Goal: Navigation & Orientation: Go to known website

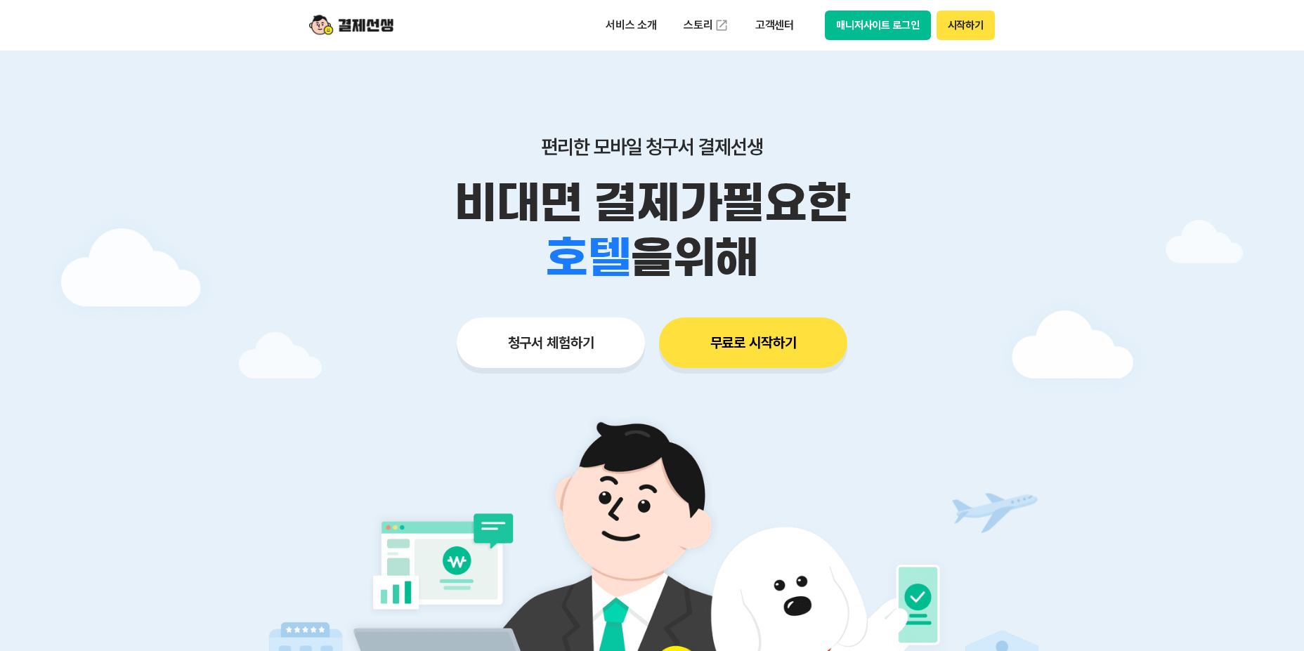
click at [966, 24] on button "시작하기" at bounding box center [965, 26] width 58 height 30
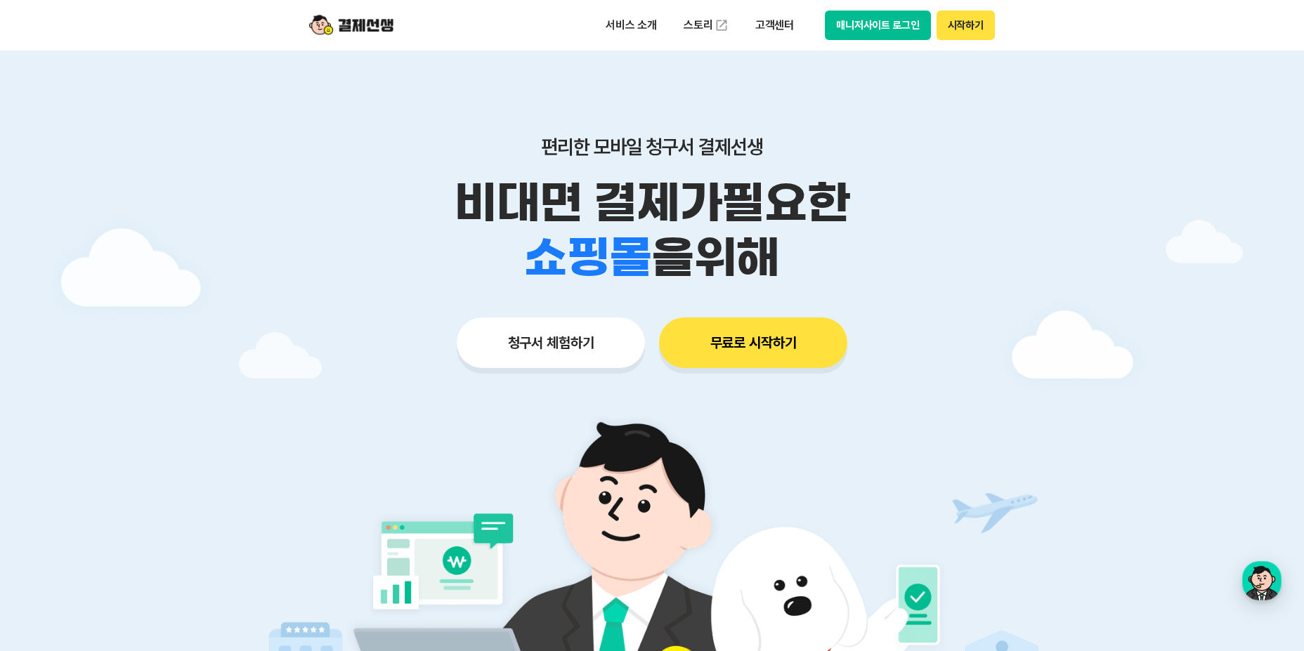
click at [854, 20] on button "매니저사이트 로그인" at bounding box center [878, 26] width 106 height 30
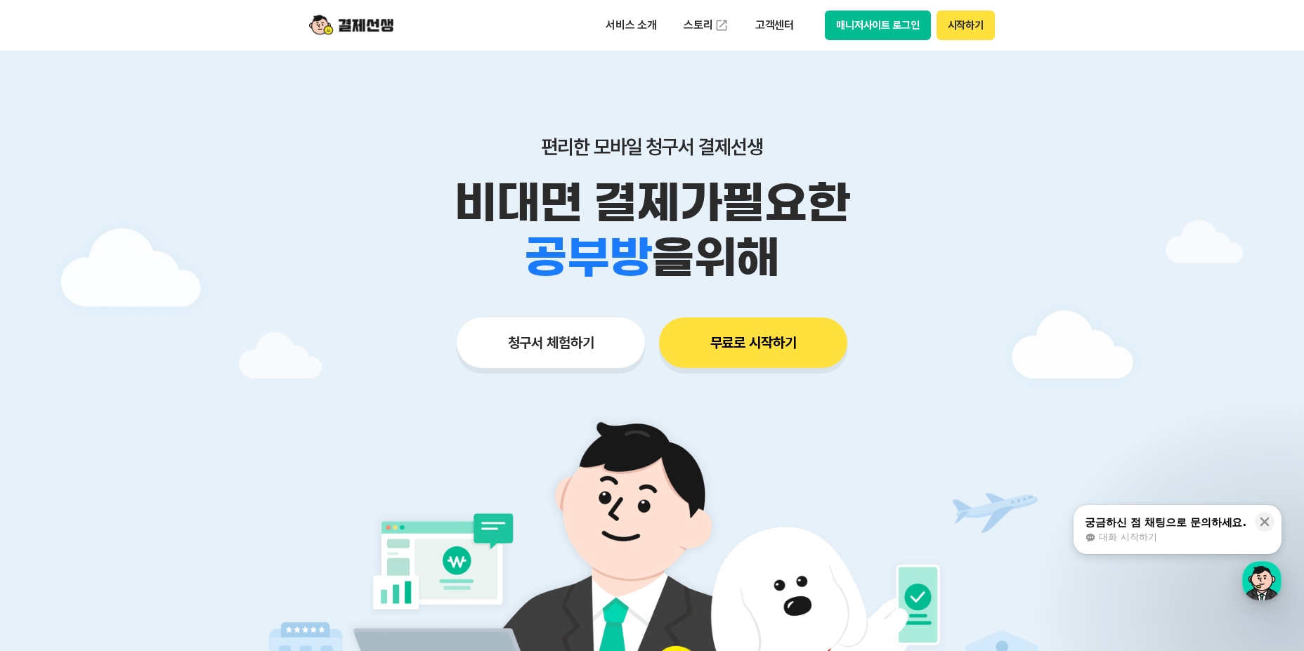
click at [869, 14] on button "매니저사이트 로그인" at bounding box center [878, 26] width 106 height 30
